Goal: Task Accomplishment & Management: Use online tool/utility

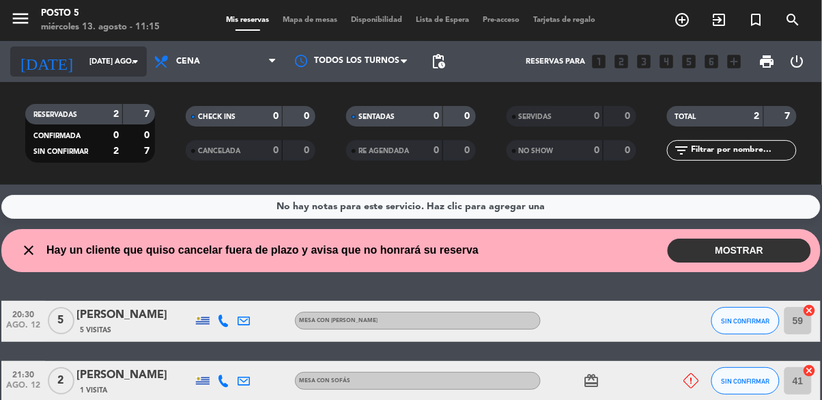
click at [117, 59] on input "[DATE] ago." at bounding box center [134, 62] width 102 height 23
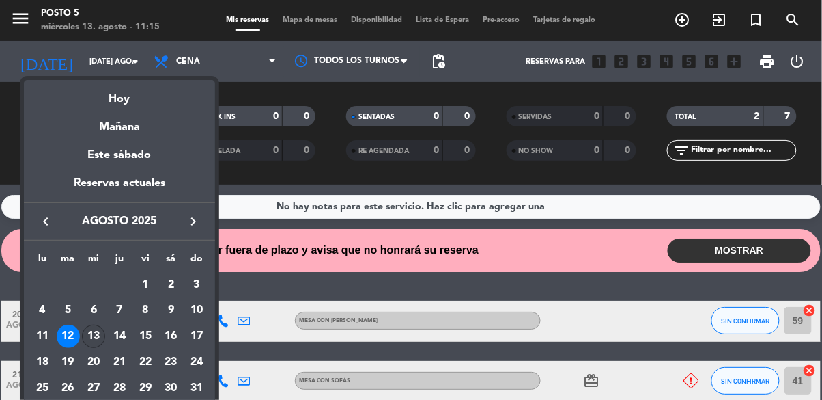
click at [101, 341] on div "13" at bounding box center [93, 335] width 23 height 23
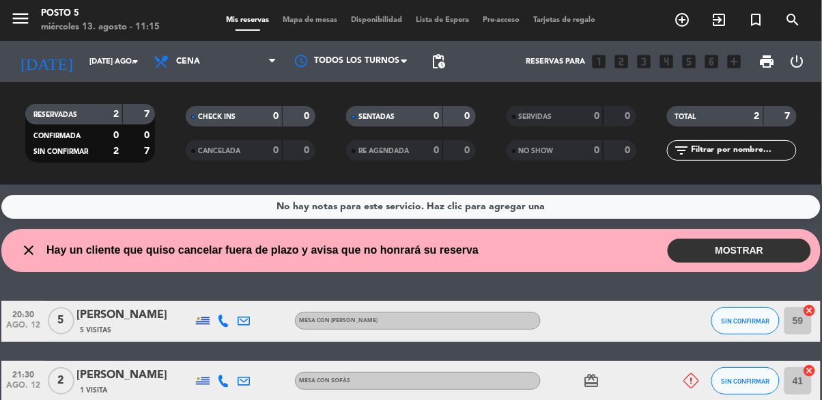
type input "mié. 13 ago."
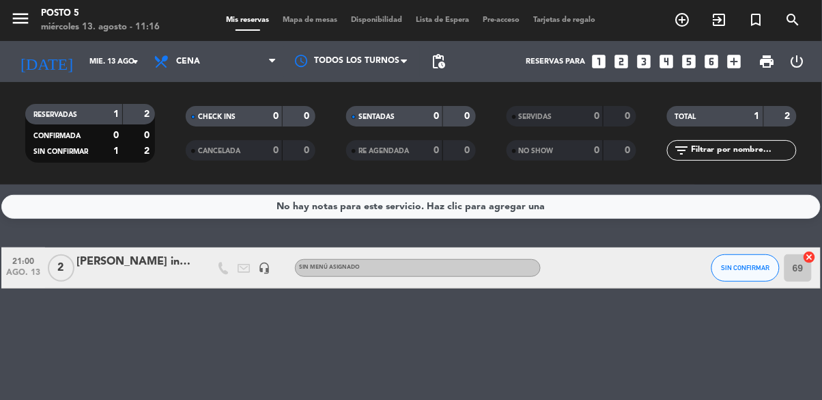
click at [808, 257] on icon "cancel" at bounding box center [810, 257] width 14 height 14
click at [805, 271] on icon "border_all" at bounding box center [800, 268] width 16 height 16
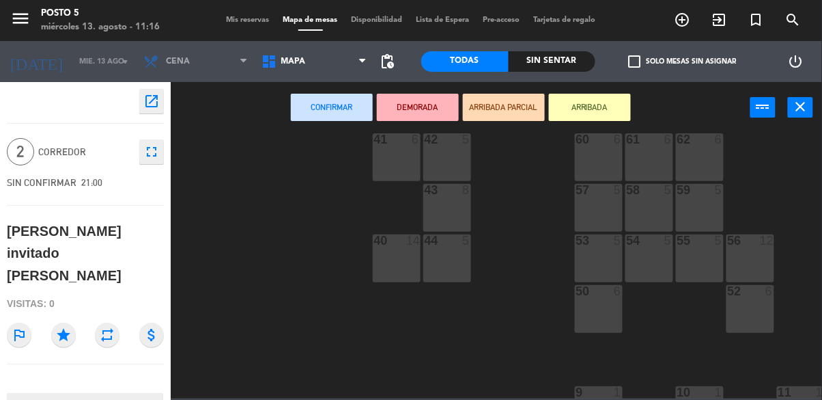
scroll to position [327, 11]
click at [598, 156] on div "60 6" at bounding box center [599, 157] width 48 height 48
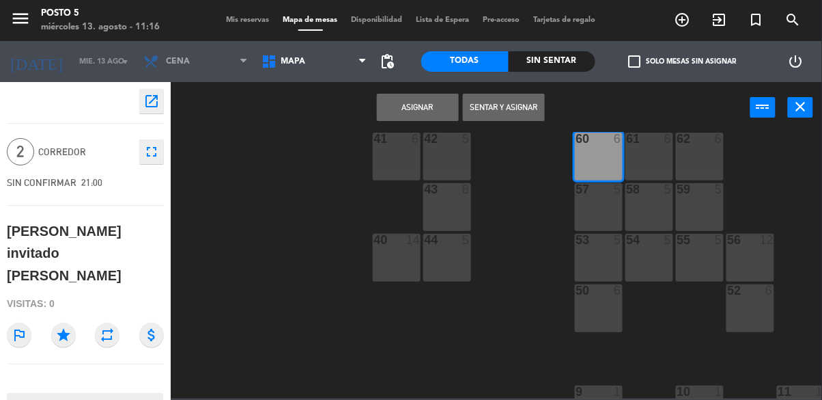
click at [421, 107] on button "Asignar" at bounding box center [418, 107] width 82 height 27
